Goal: Information Seeking & Learning: Learn about a topic

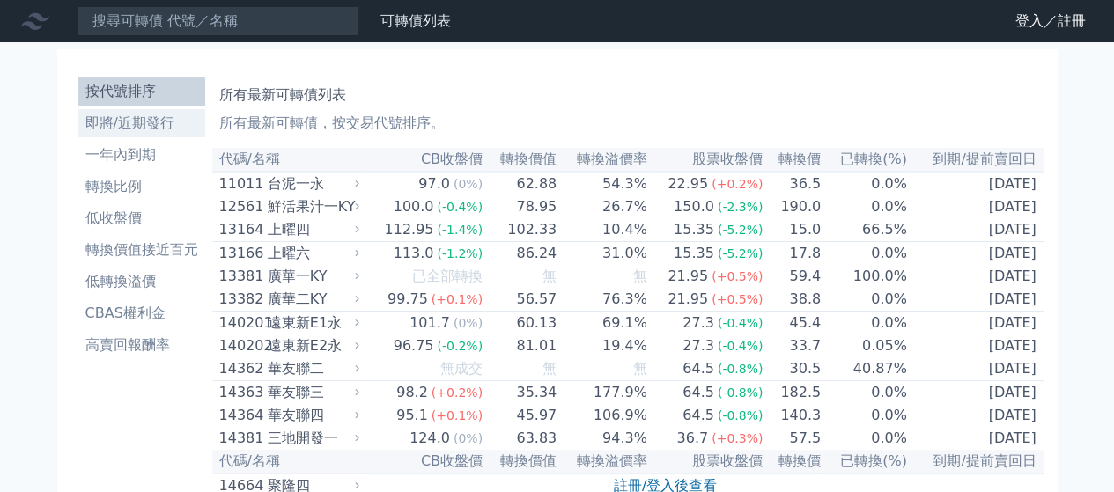
click at [143, 124] on li "即將/近期發行" at bounding box center [141, 123] width 127 height 21
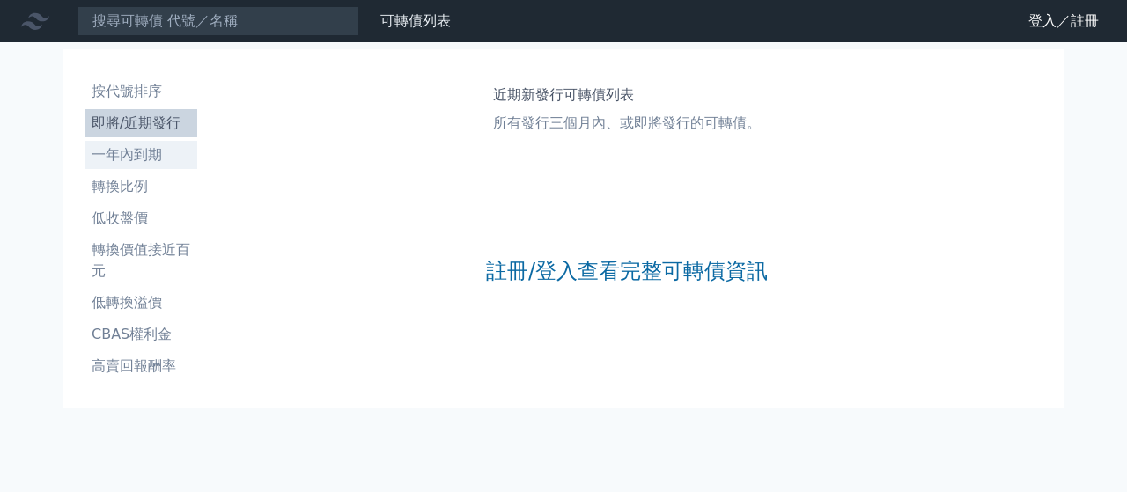
click at [146, 159] on li "一年內到期" at bounding box center [141, 154] width 113 height 21
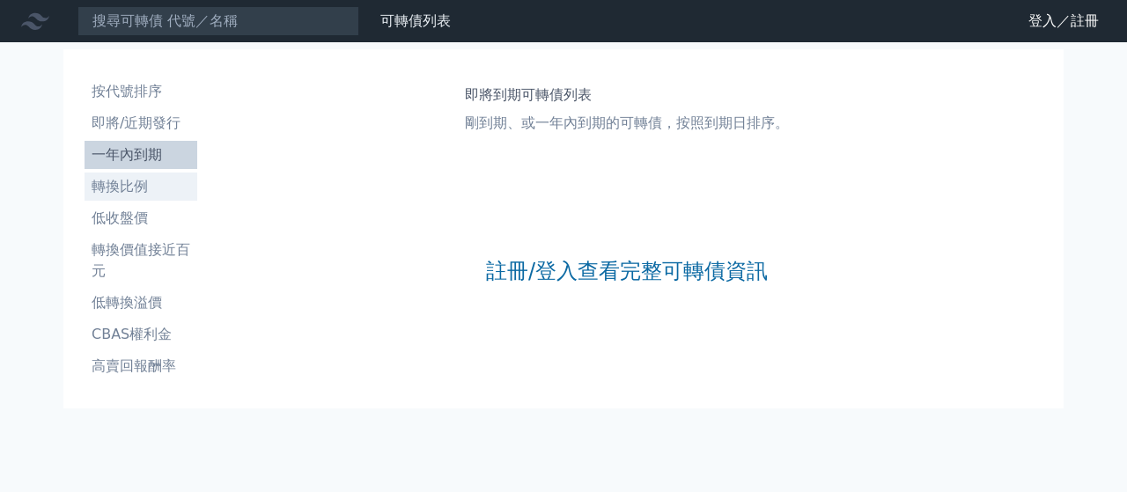
click at [130, 183] on li "轉換比例" at bounding box center [141, 186] width 113 height 21
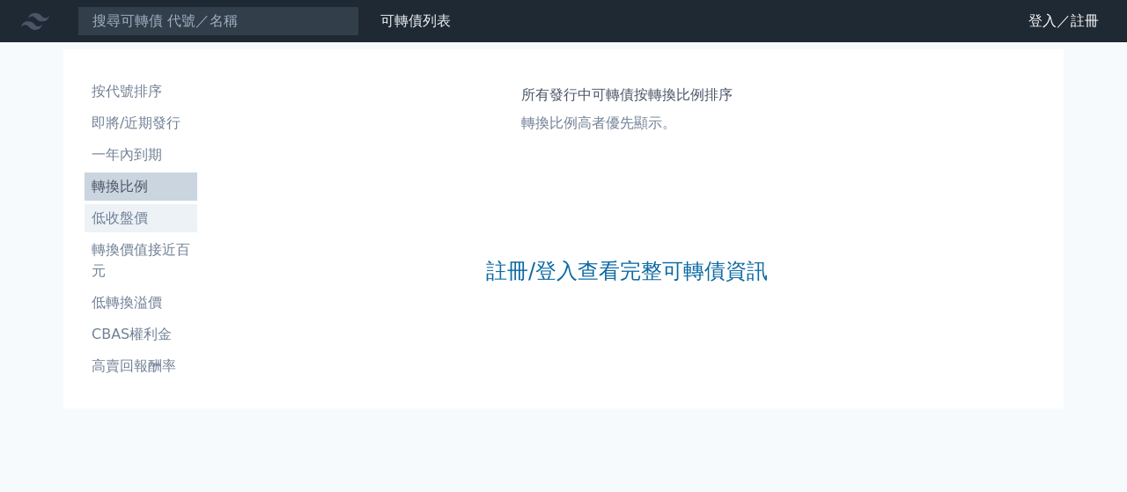
click at [143, 223] on li "低收盤價" at bounding box center [141, 218] width 113 height 21
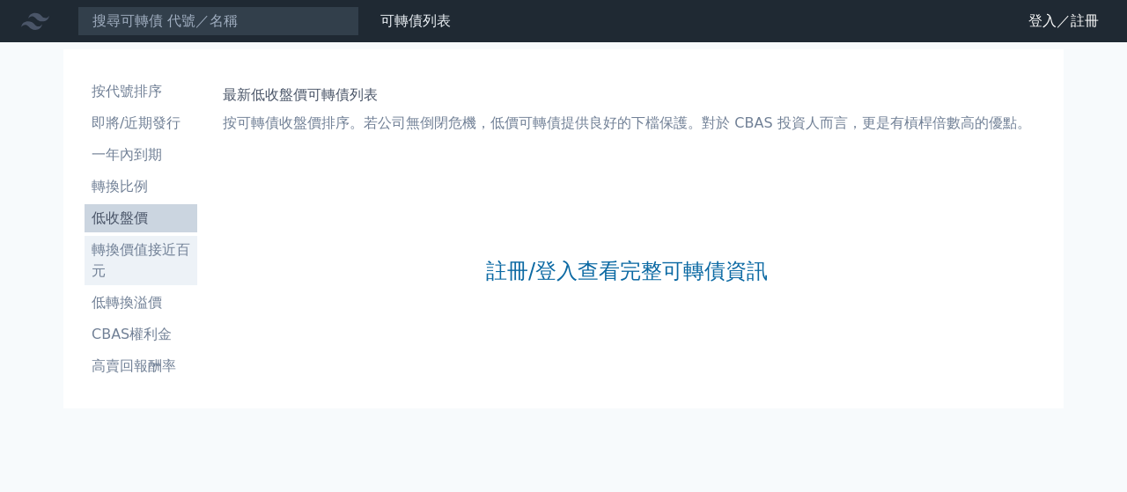
click at [143, 253] on li "轉換價值接近百元" at bounding box center [141, 261] width 113 height 42
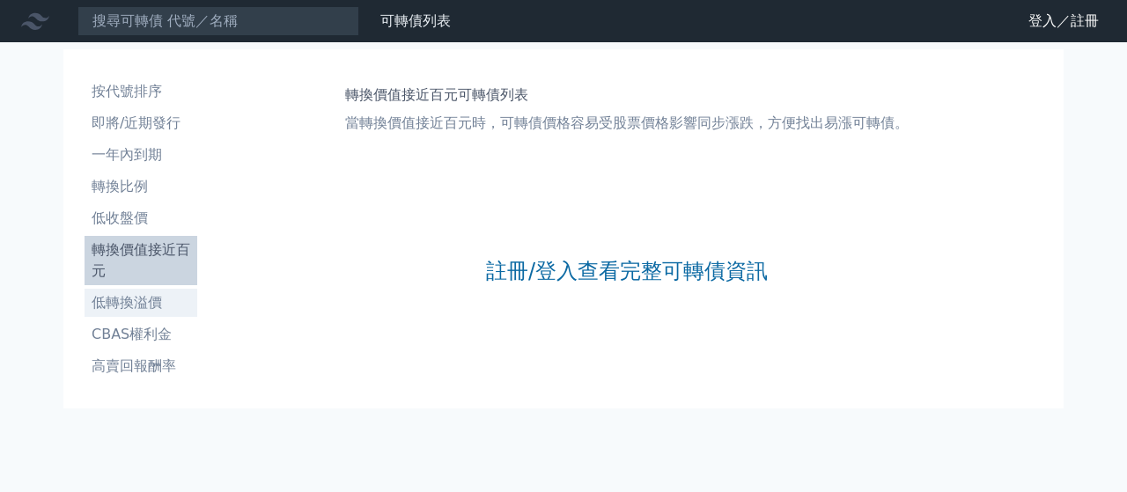
click at [128, 299] on li "低轉換溢價" at bounding box center [141, 302] width 113 height 21
